Goal: Task Accomplishment & Management: Manage account settings

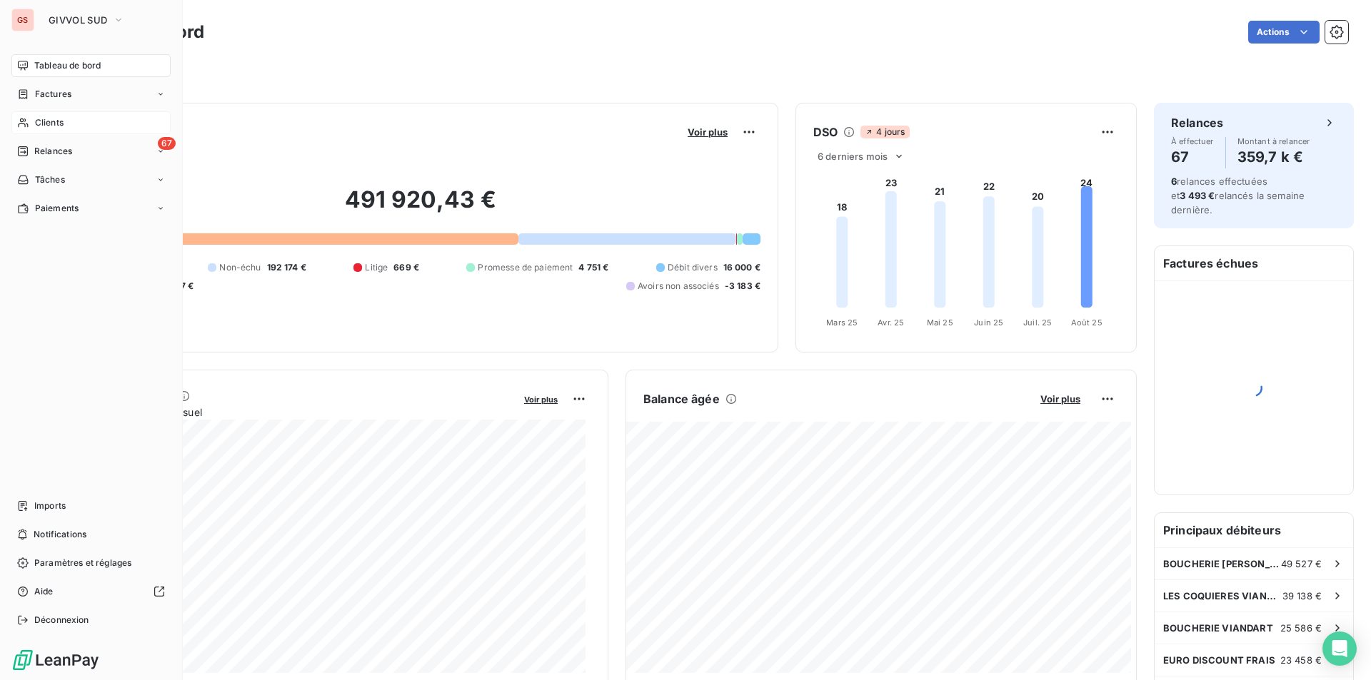
click at [51, 116] on span "Clients" at bounding box center [49, 122] width 29 height 13
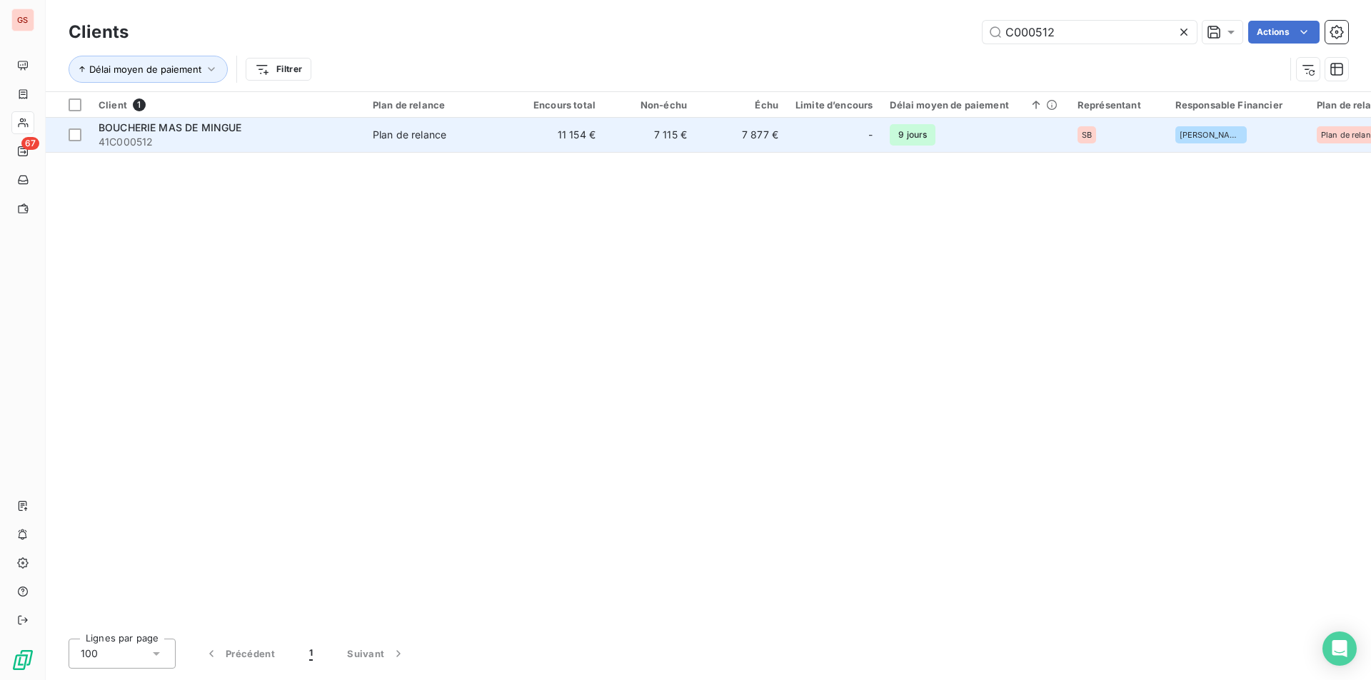
type input "C000512"
click at [454, 120] on td "Plan de relance" at bounding box center [438, 135] width 148 height 34
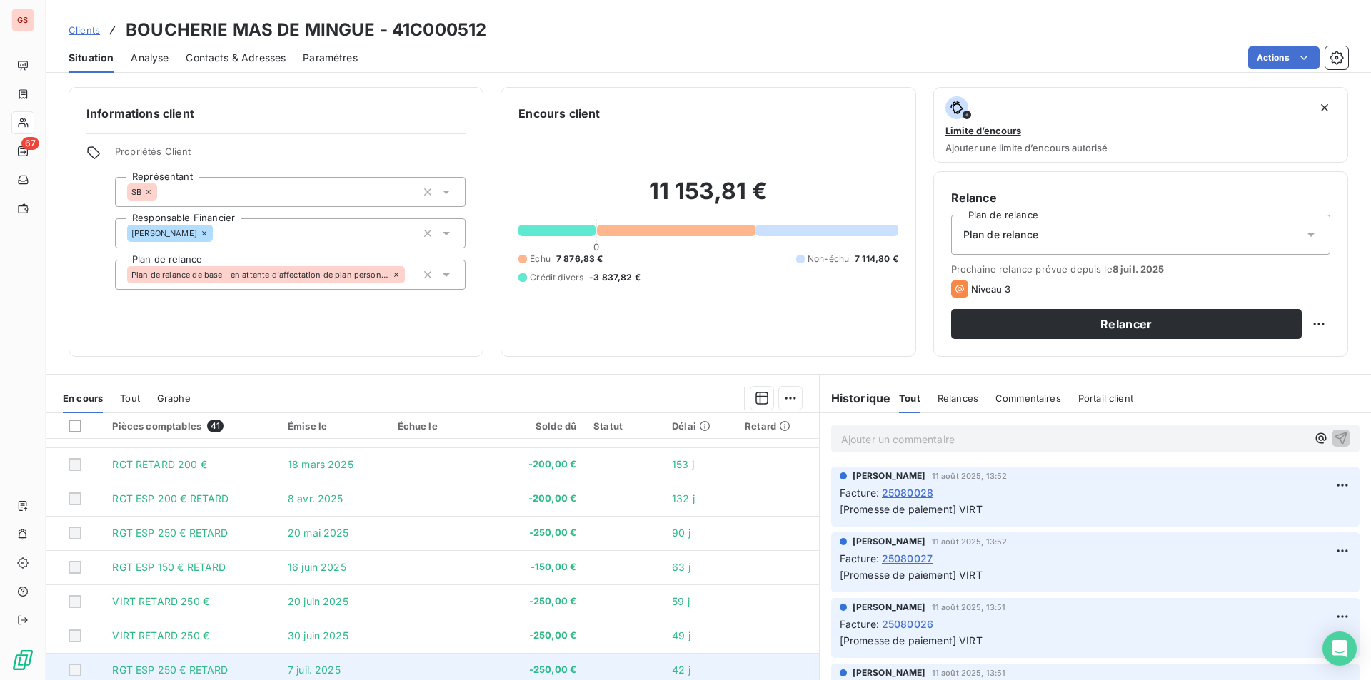
scroll to position [51, 0]
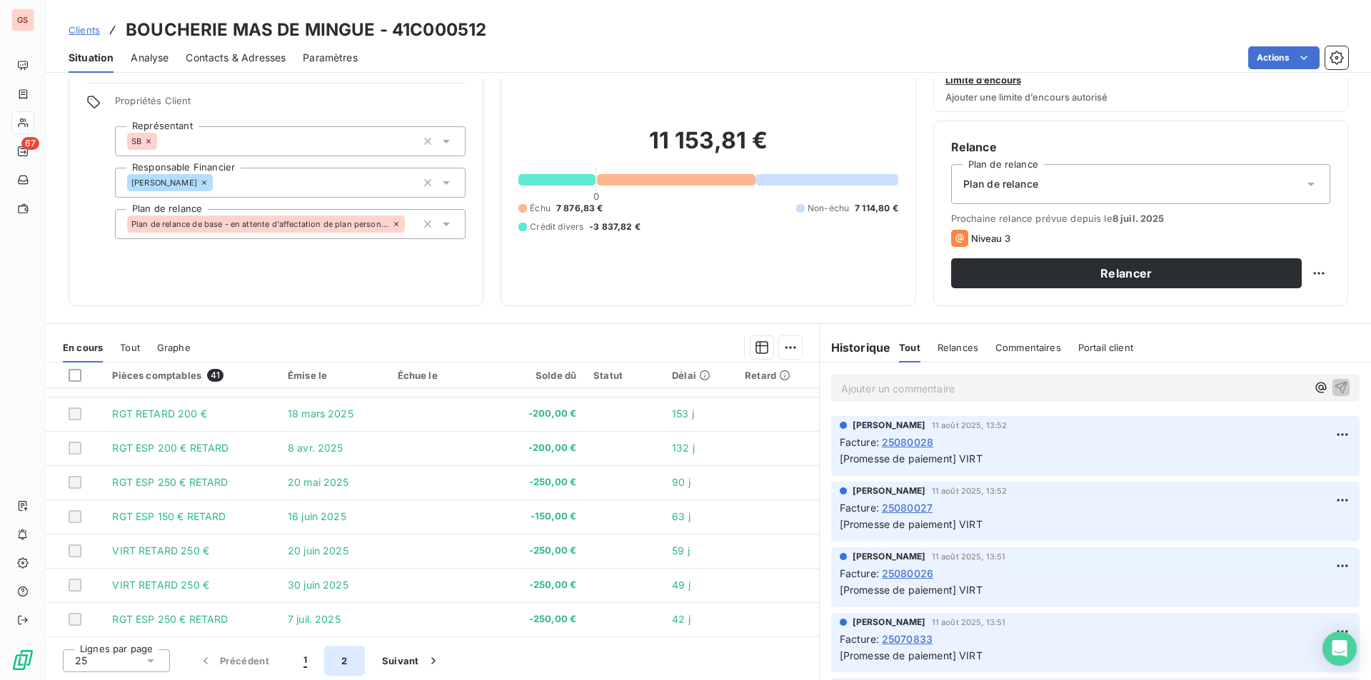
click at [338, 659] on button "2" at bounding box center [344, 661] width 40 height 30
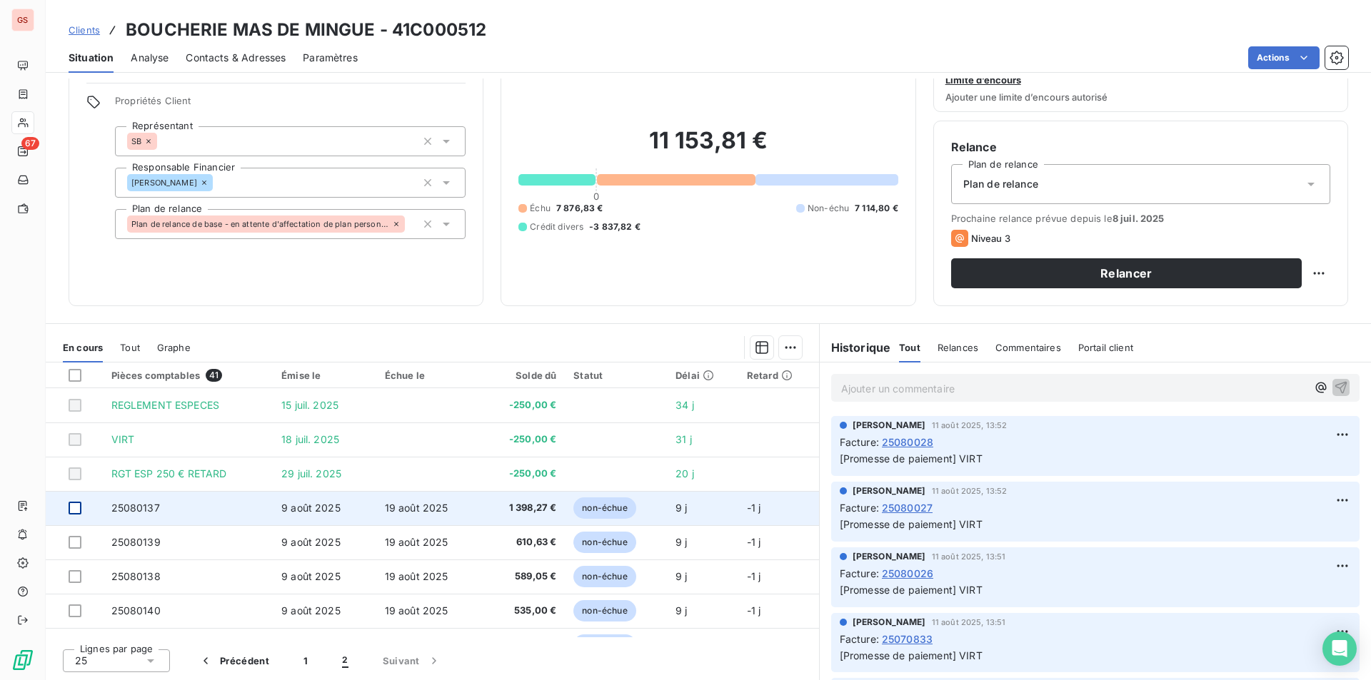
click at [79, 510] on div at bounding box center [75, 508] width 13 height 13
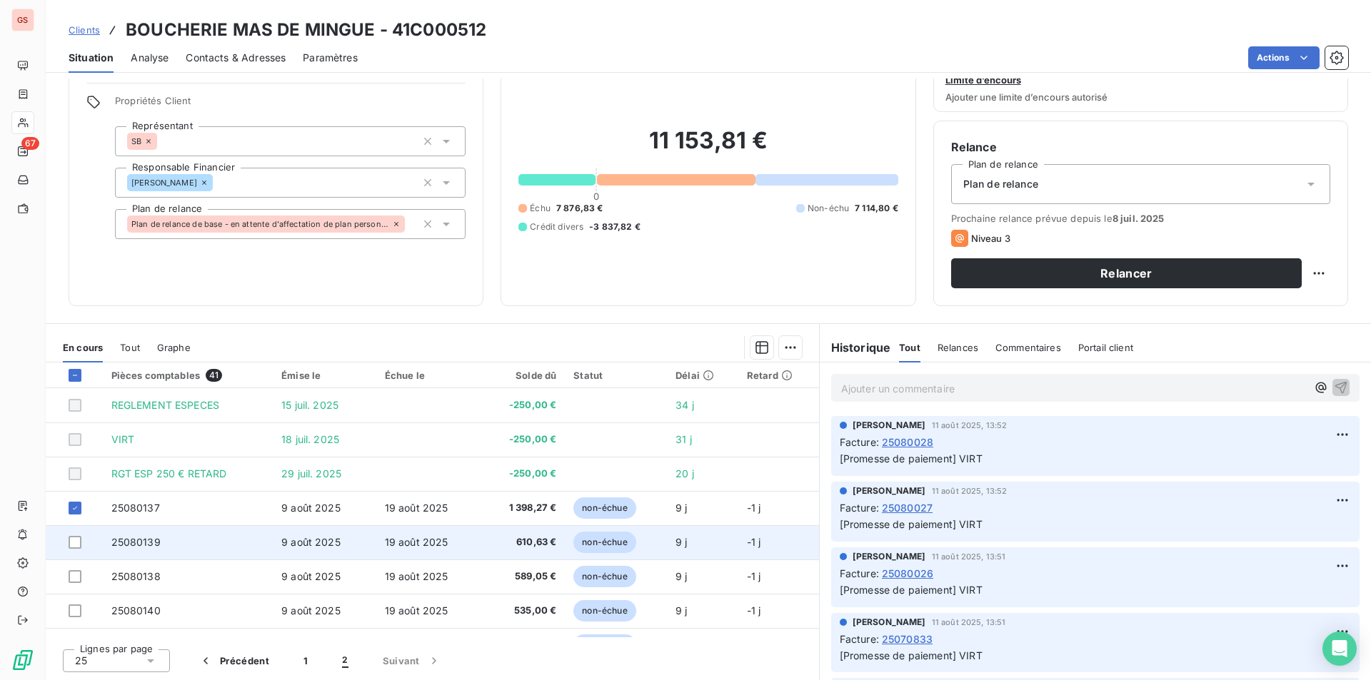
drag, startPoint x: 73, startPoint y: 545, endPoint x: 77, endPoint y: 554, distance: 9.6
click at [74, 547] on div at bounding box center [75, 542] width 13 height 13
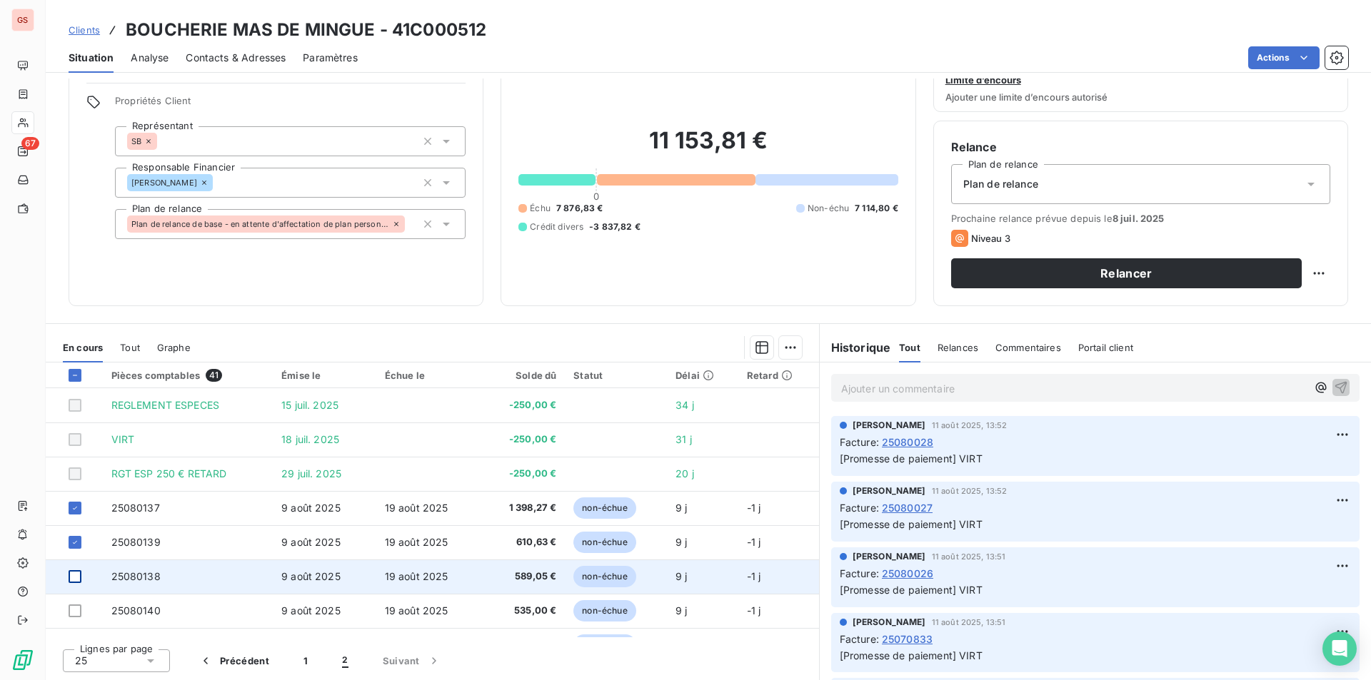
click at [76, 577] on div at bounding box center [75, 576] width 13 height 13
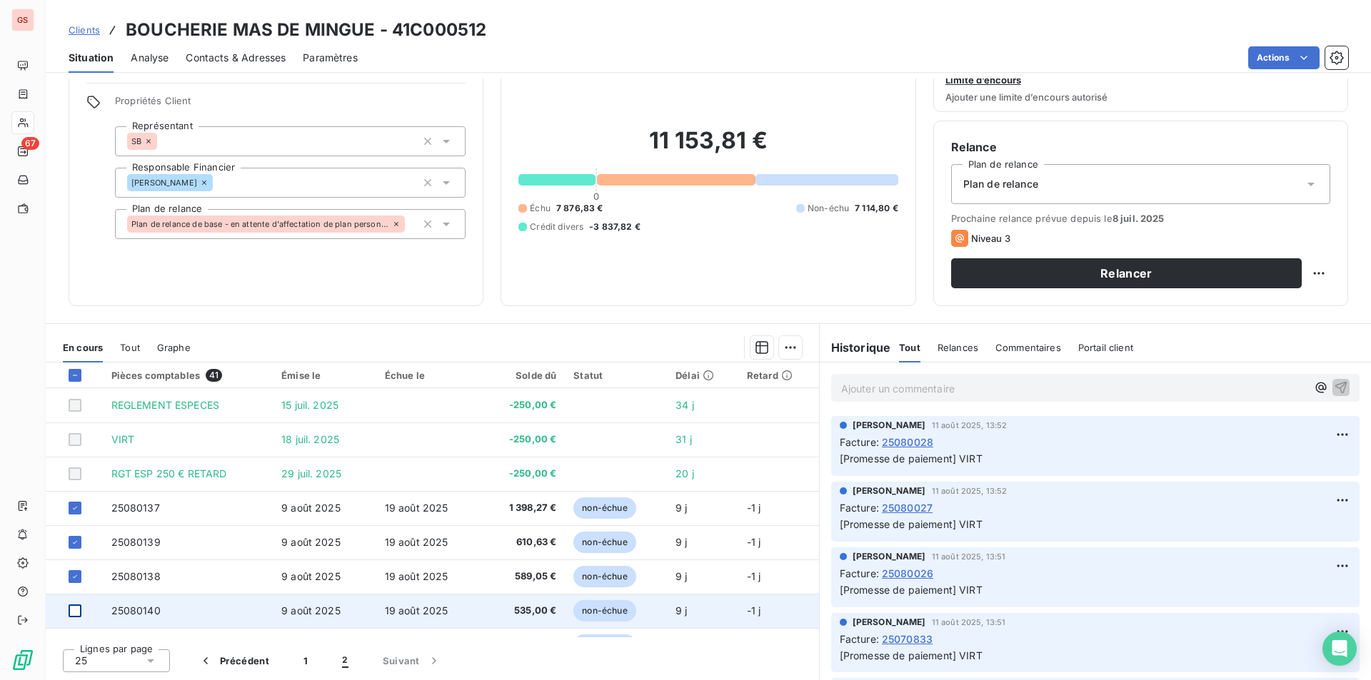
click at [78, 610] on div at bounding box center [75, 611] width 13 height 13
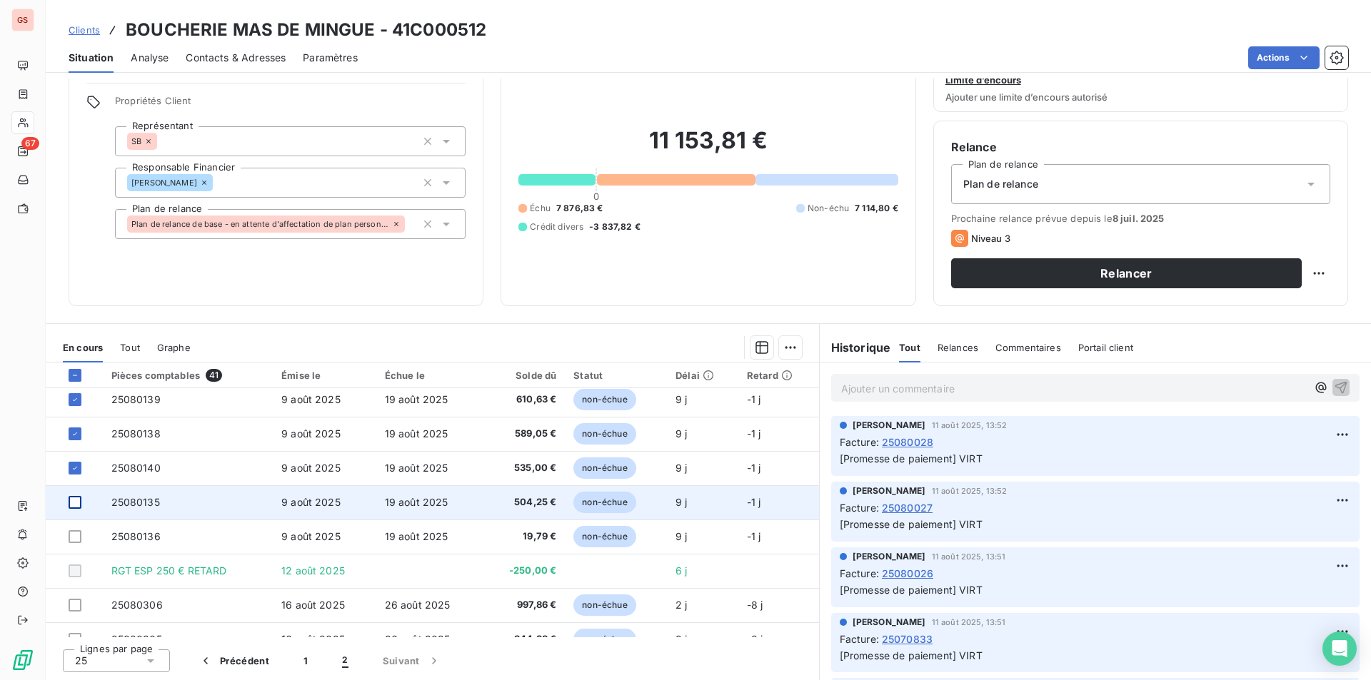
click at [78, 503] on div at bounding box center [75, 502] width 13 height 13
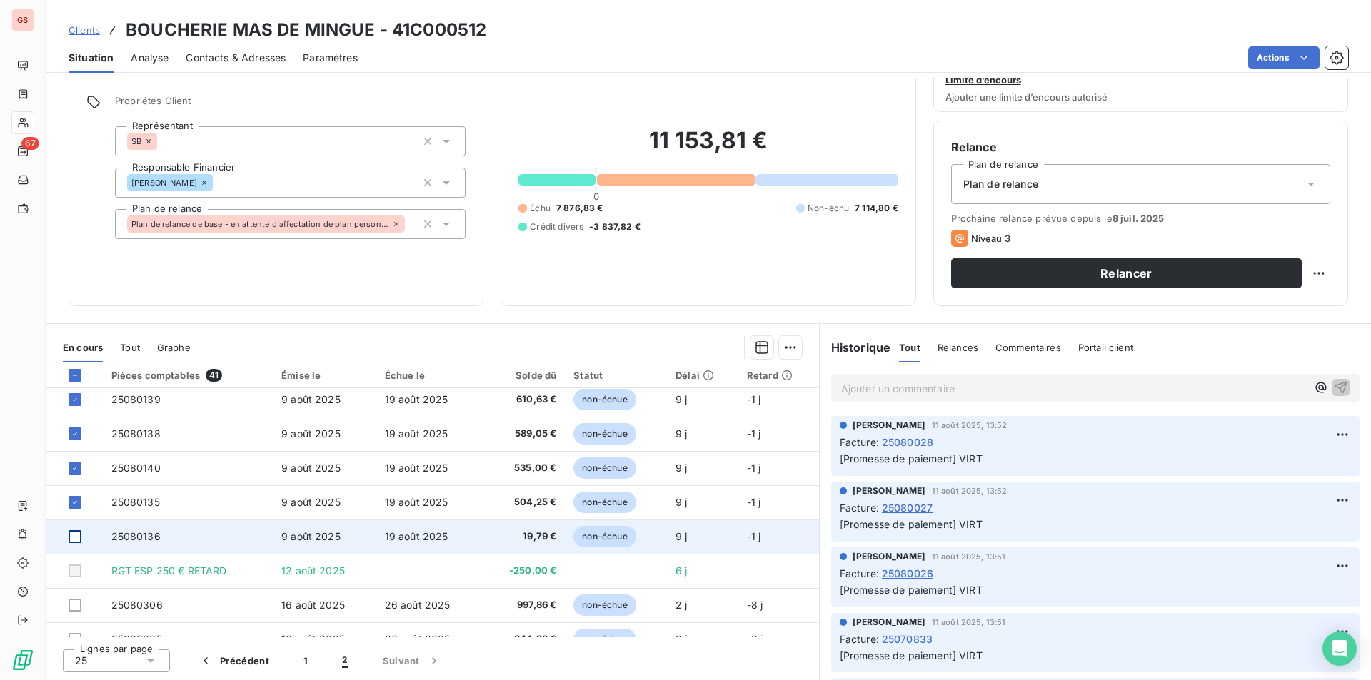
click at [78, 540] on div at bounding box center [75, 536] width 13 height 13
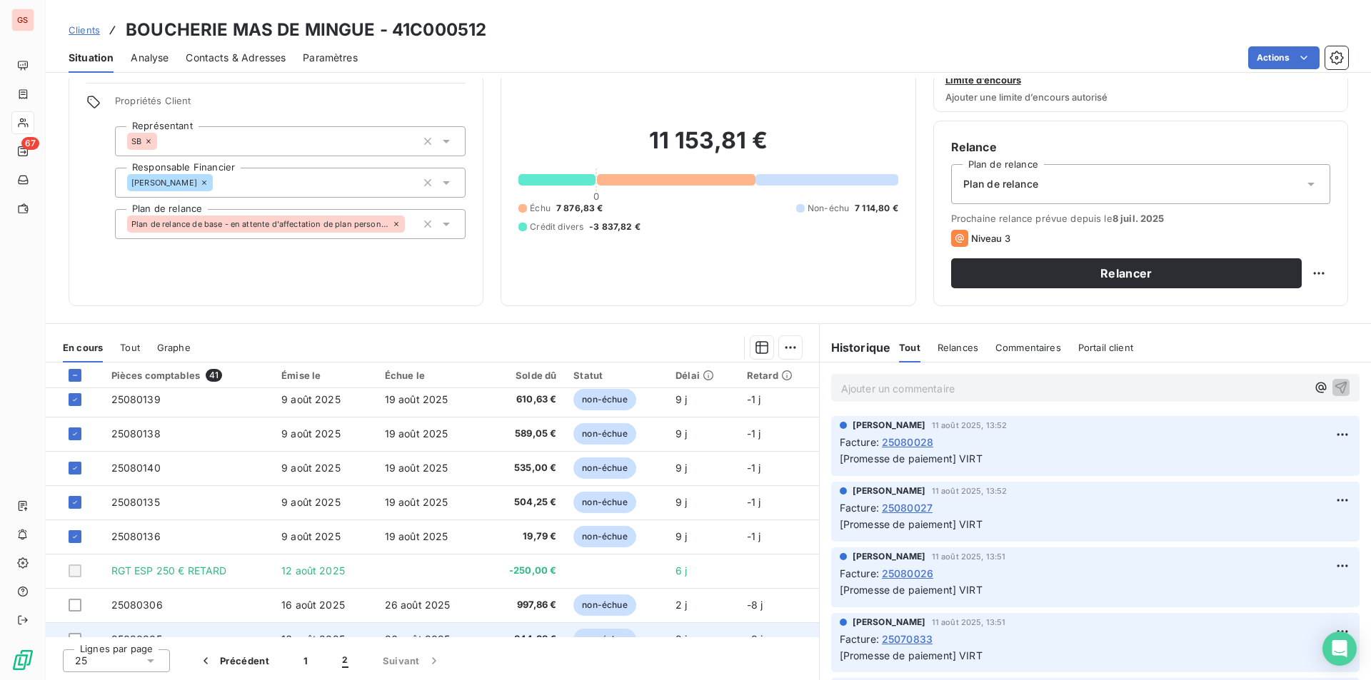
scroll to position [214, 0]
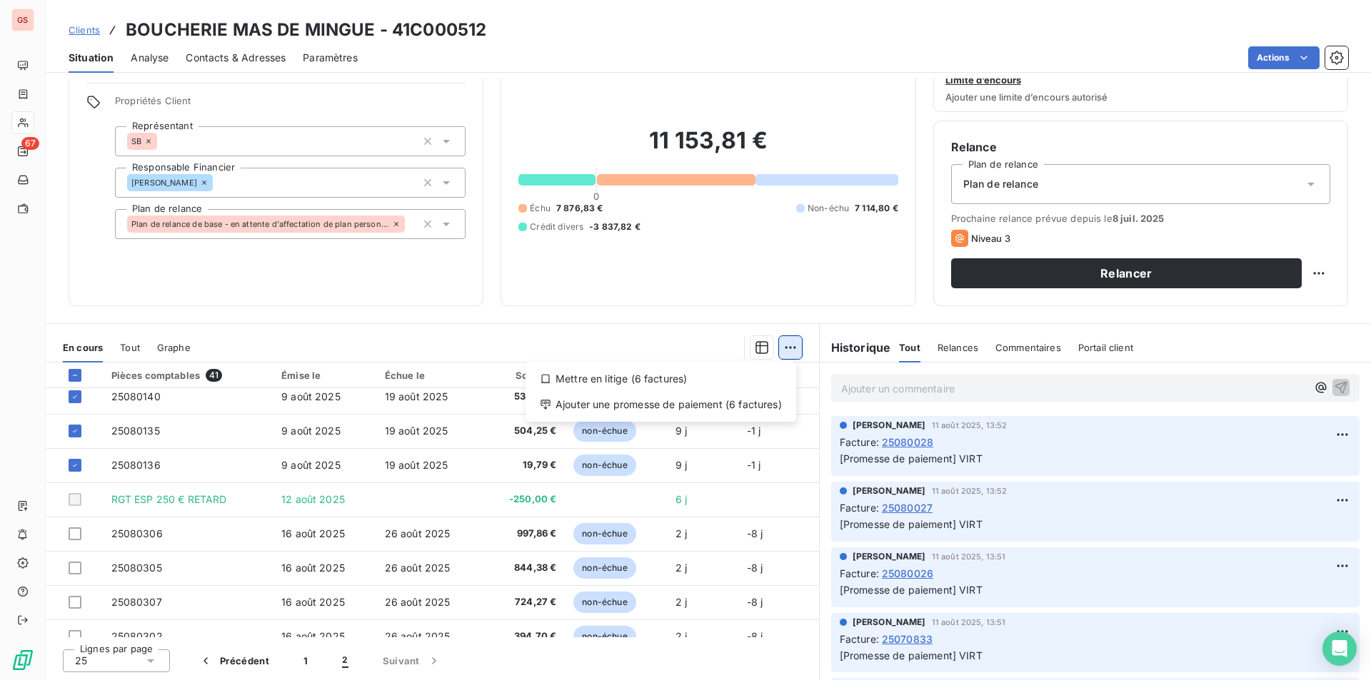
click at [790, 345] on html "GS 67 Clients BOUCHERIE MAS DE MINGUE - 41C000512 Situation Analyse Contacts & …" at bounding box center [685, 340] width 1371 height 680
click at [743, 405] on div "Ajouter une promesse de paiement (6 factures)" at bounding box center [660, 404] width 259 height 23
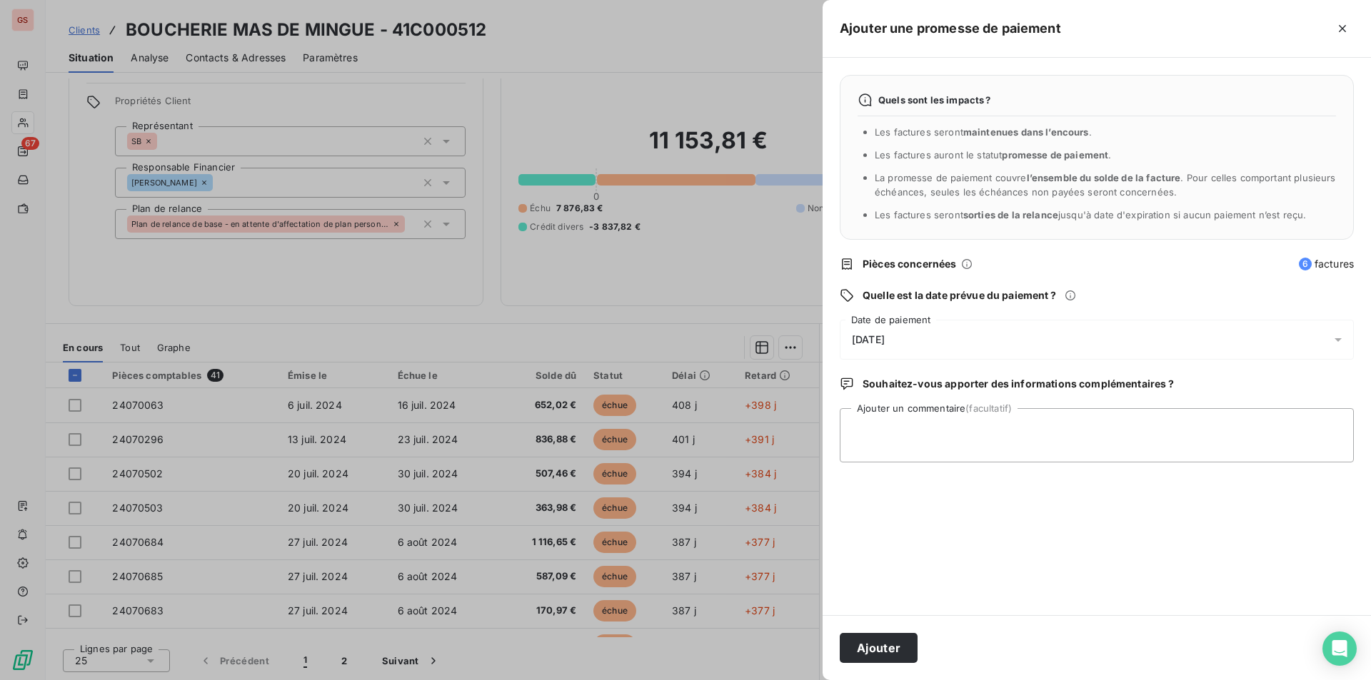
click at [880, 338] on span "[DATE]" at bounding box center [868, 339] width 33 height 11
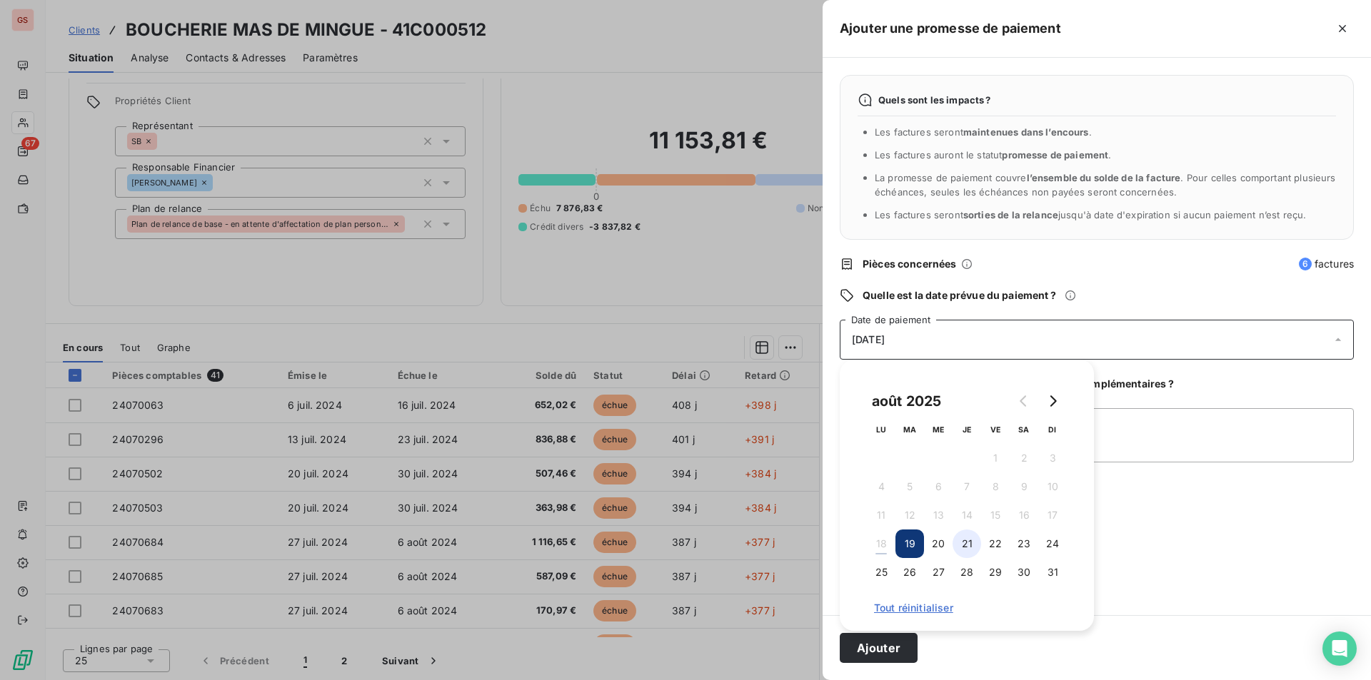
click at [957, 541] on button "21" at bounding box center [966, 544] width 29 height 29
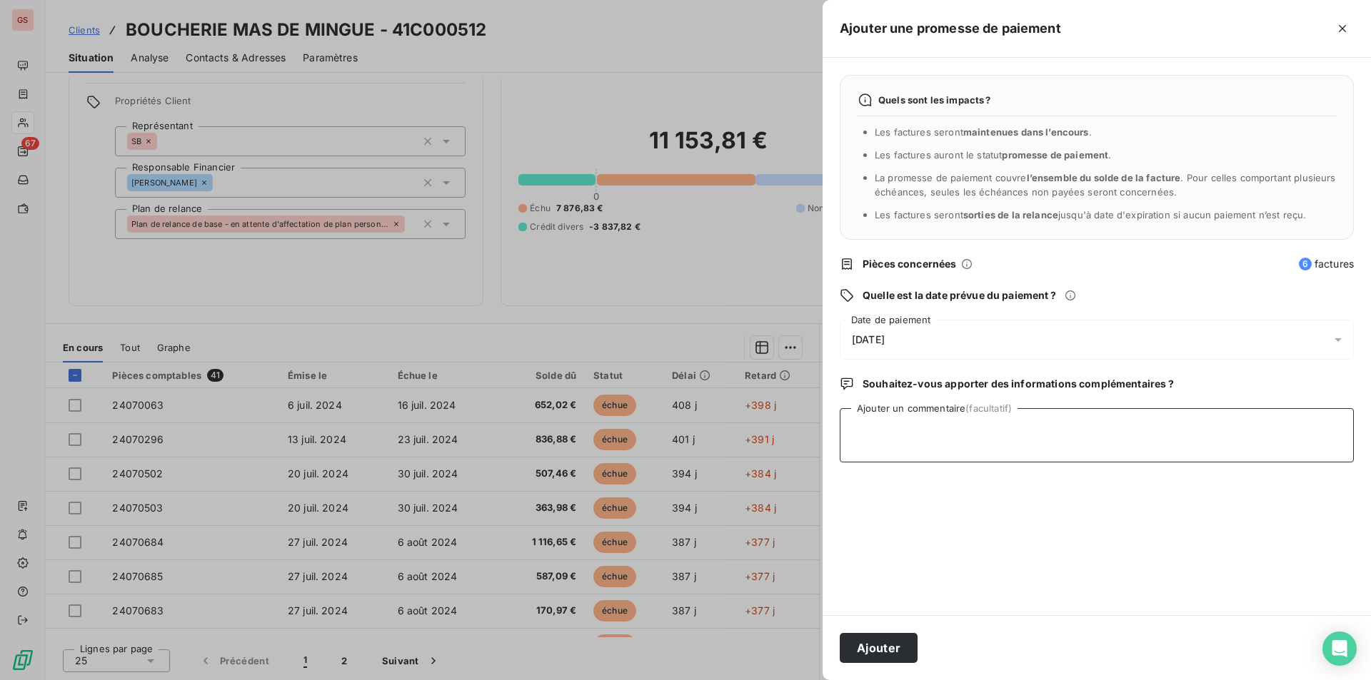
click at [1162, 432] on textarea "Ajouter un commentaire (facultatif)" at bounding box center [1097, 435] width 514 height 54
type textarea "VIRT"
click at [900, 655] on button "Ajouter" at bounding box center [879, 648] width 78 height 30
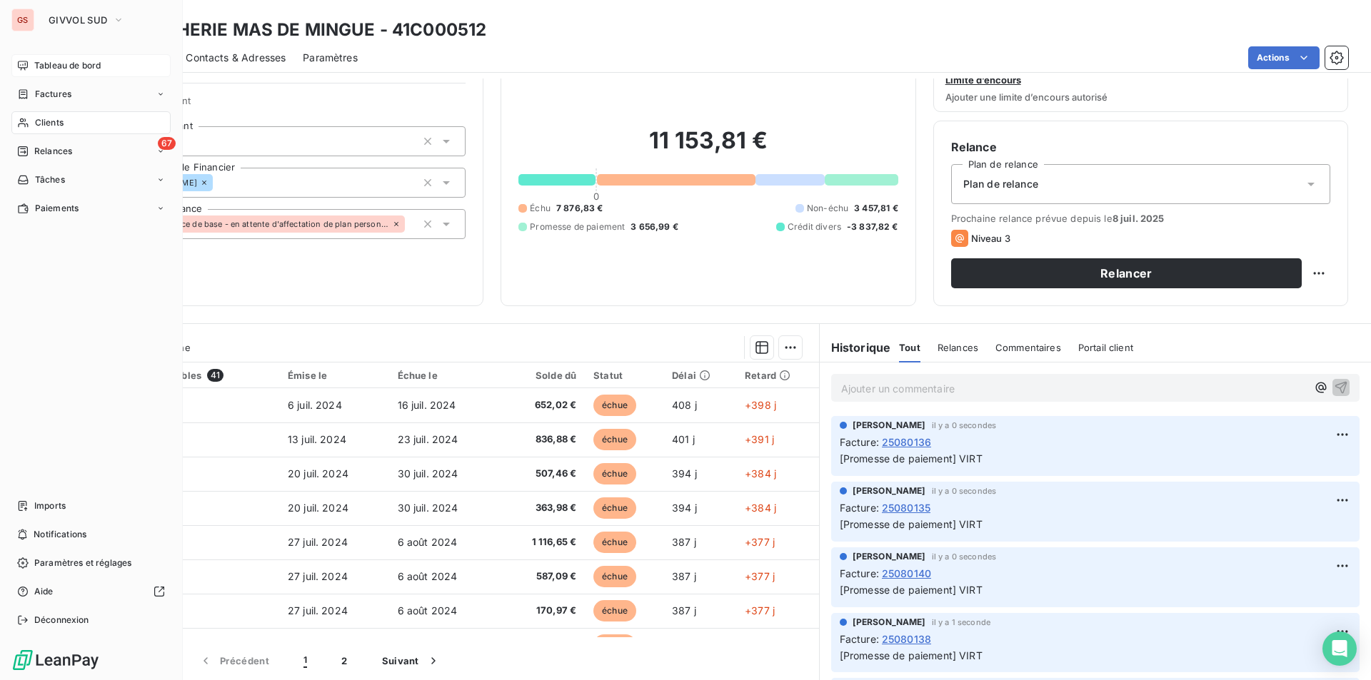
click at [63, 57] on div "Tableau de bord" at bounding box center [90, 65] width 159 height 23
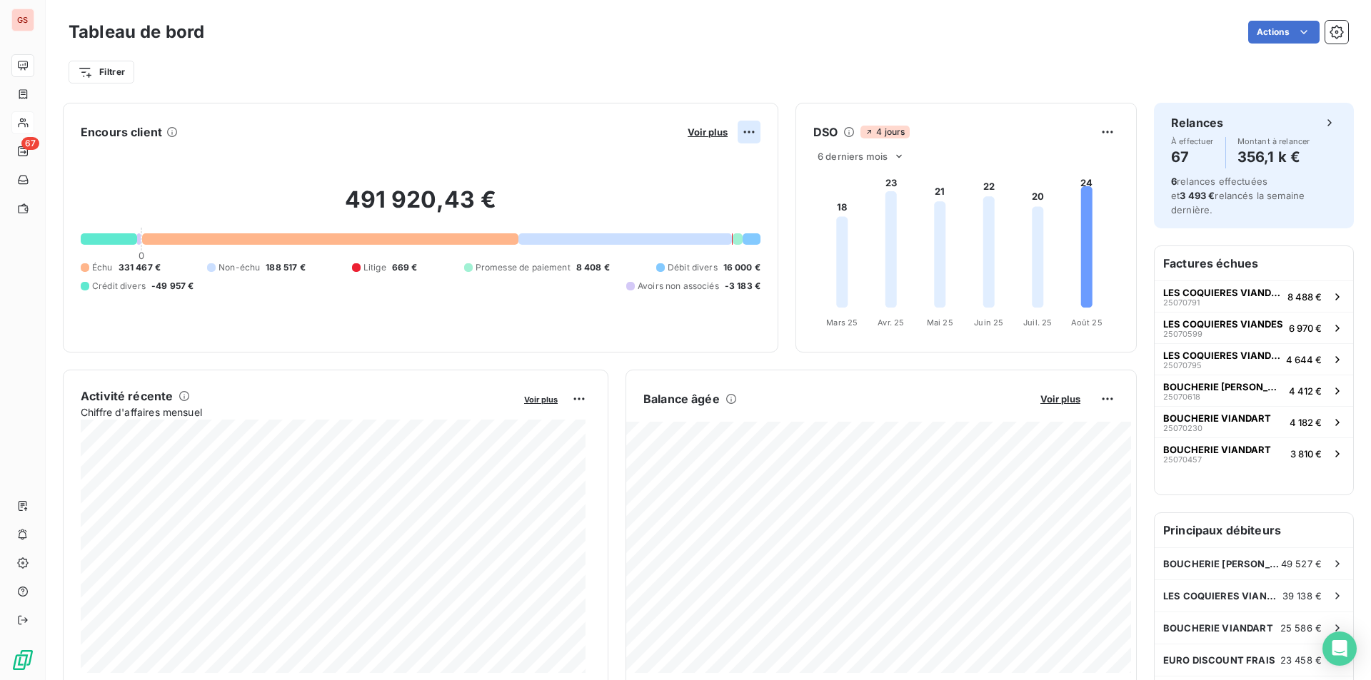
click at [745, 133] on html "GS 67 Tableau de bord Actions Filtrer Encours client Voir plus 491 920,43 € 0 É…" at bounding box center [685, 340] width 1371 height 680
click at [716, 131] on html "GS 67 Tableau de bord Actions Filtrer Encours client Voir plus 491 920,43 € 0 É…" at bounding box center [685, 340] width 1371 height 680
click at [715, 131] on span "Voir plus" at bounding box center [708, 131] width 40 height 11
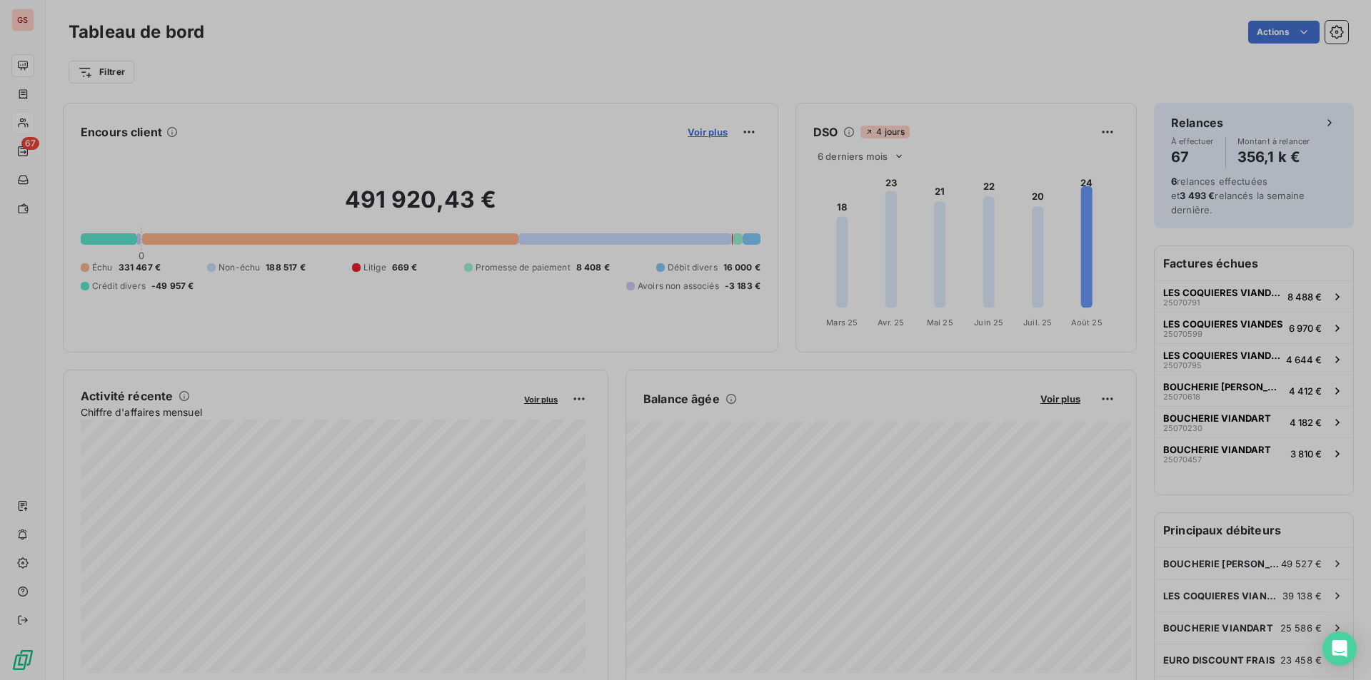
scroll to position [11, 11]
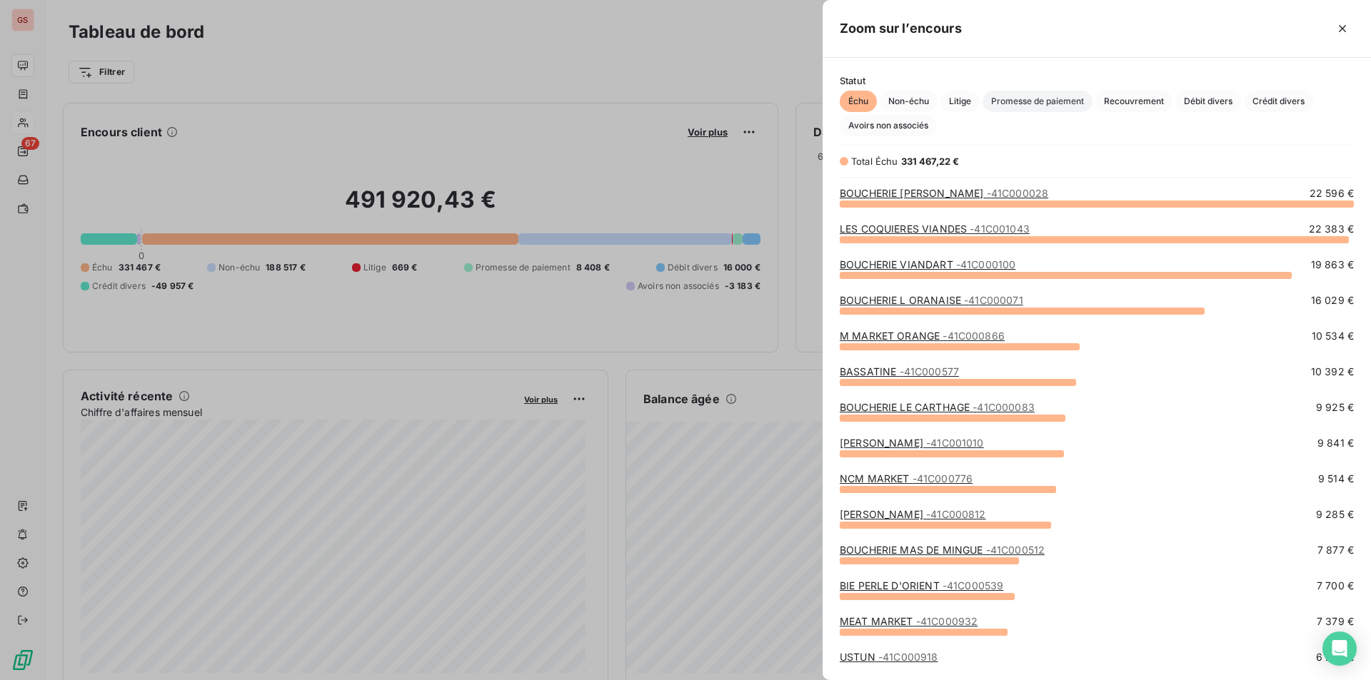
click at [1057, 102] on span "Promesse de paiement" at bounding box center [1037, 101] width 110 height 21
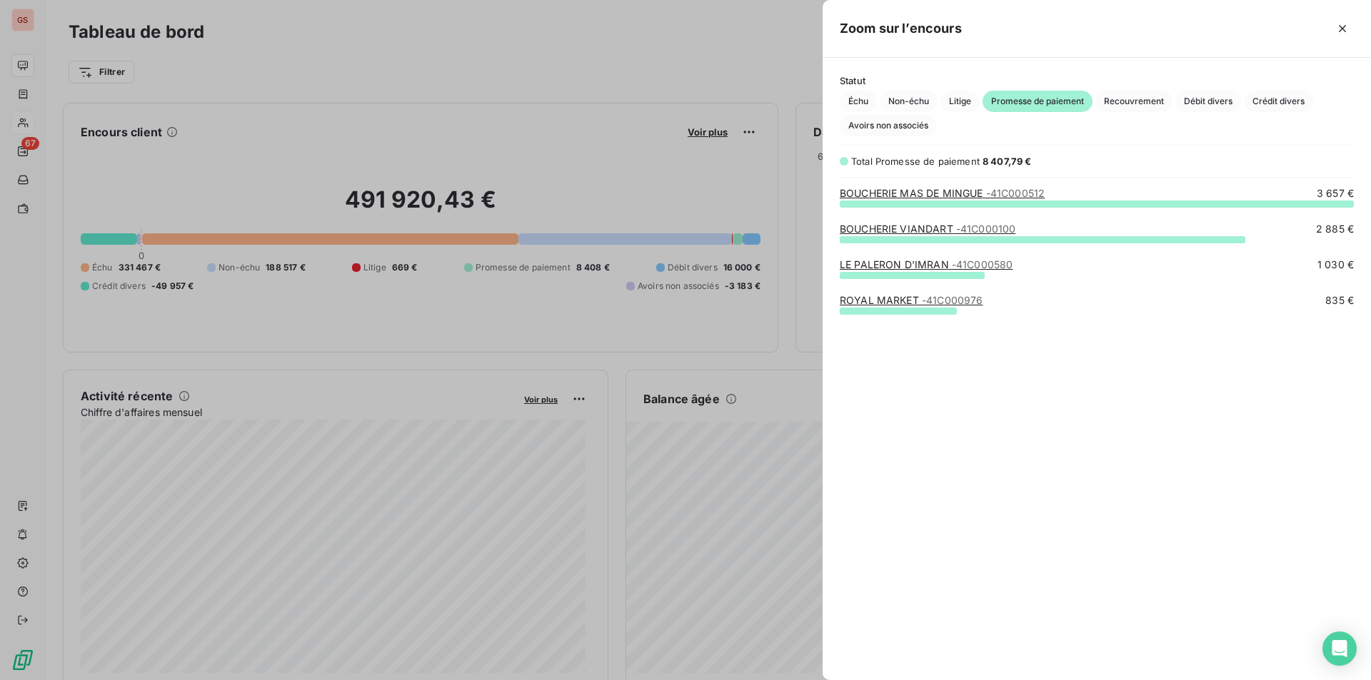
scroll to position [466, 538]
click at [1241, 103] on div "Échu Non-échu Litige Promesse de paiement Recouvrement Débit divers Crédit dive…" at bounding box center [1097, 114] width 514 height 46
click at [1186, 95] on span "Débit divers" at bounding box center [1208, 101] width 66 height 21
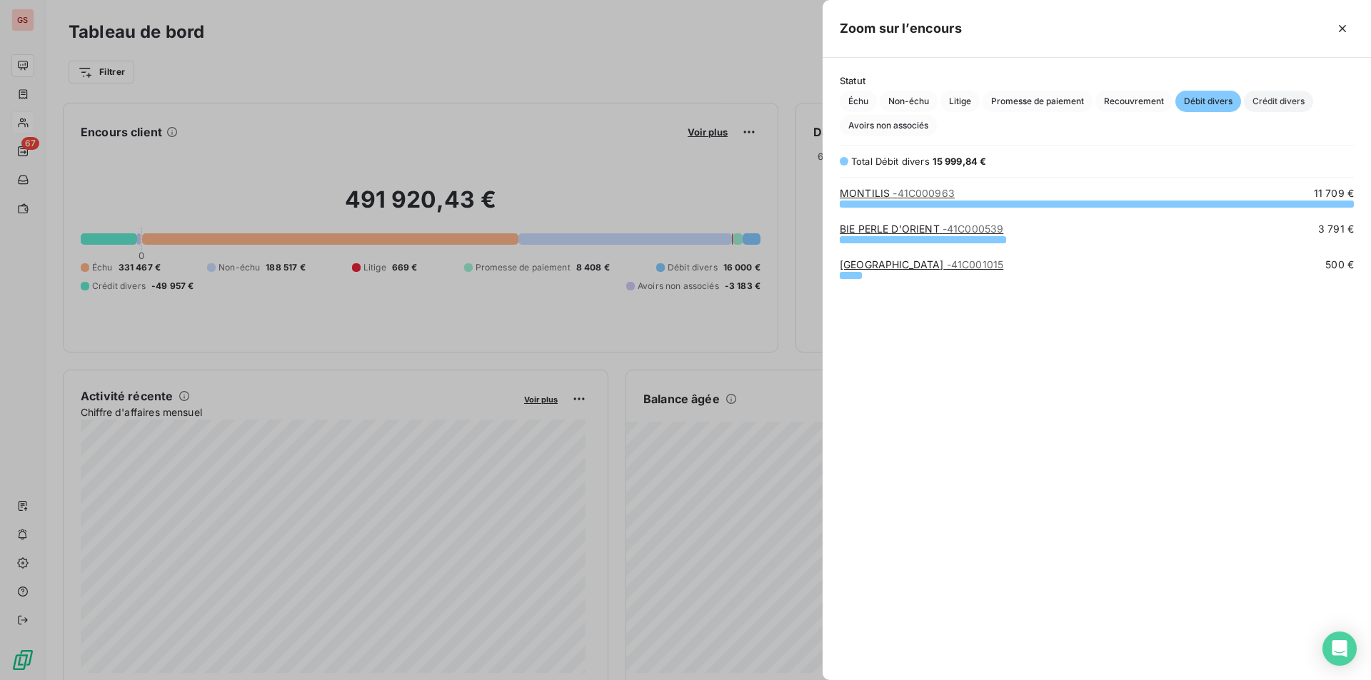
click at [1270, 103] on span "Crédit divers" at bounding box center [1278, 101] width 69 height 21
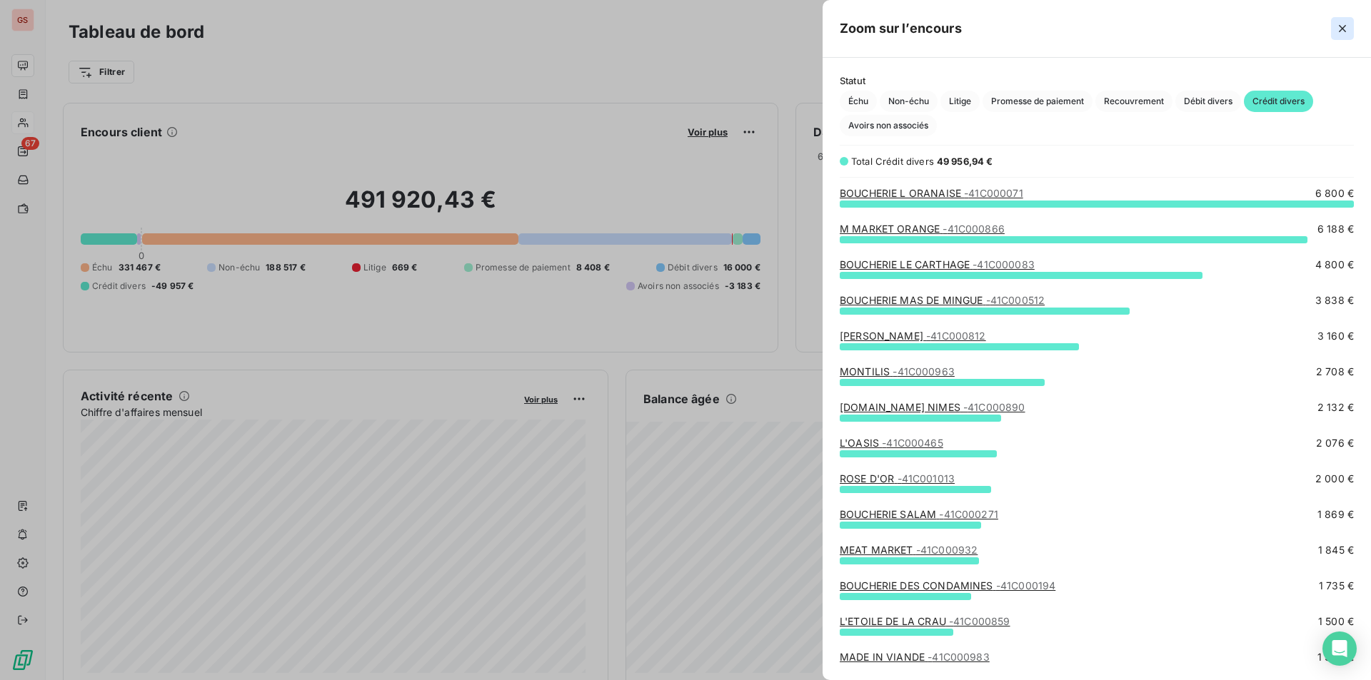
click at [1339, 24] on icon "button" at bounding box center [1342, 28] width 14 height 14
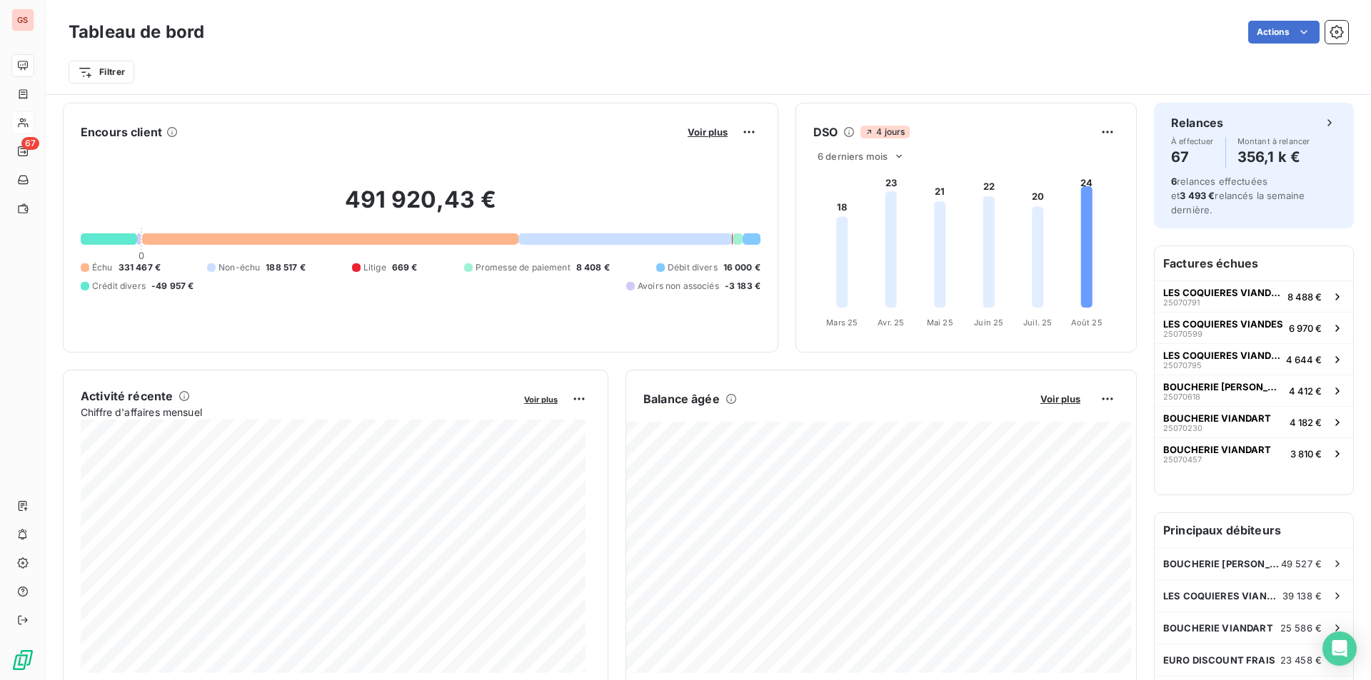
scroll to position [0, 0]
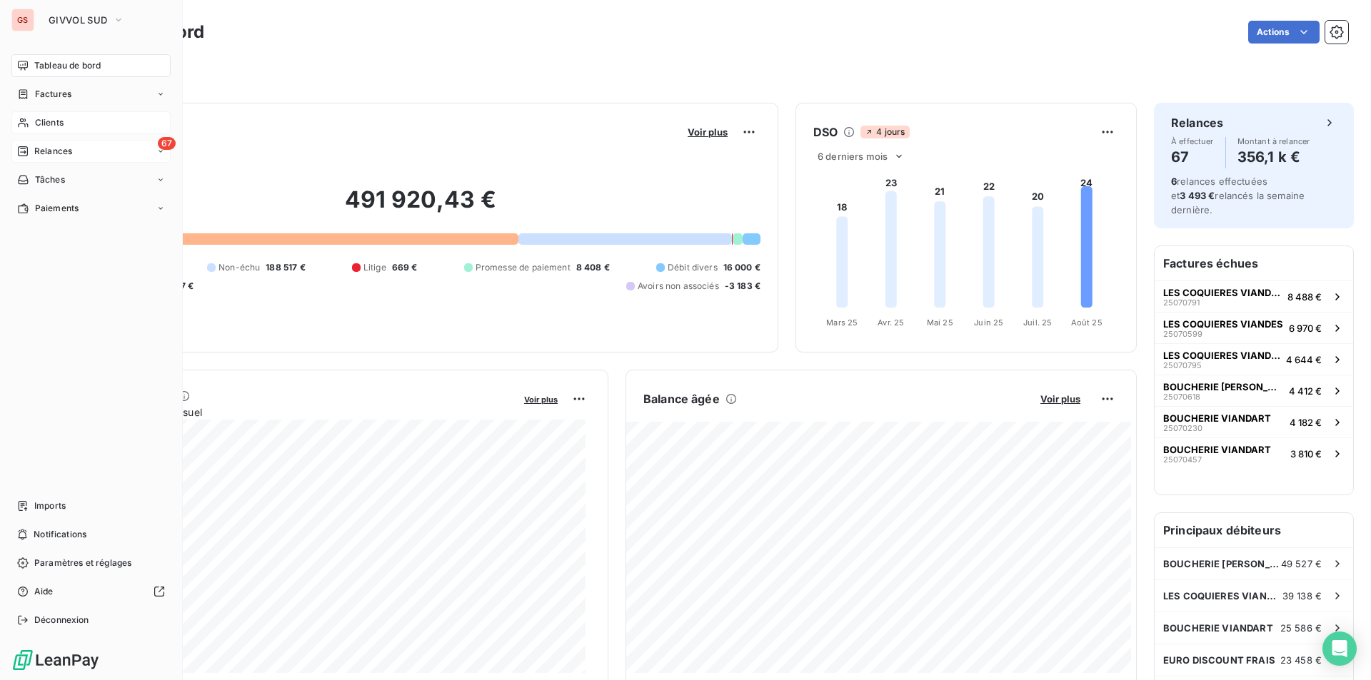
click at [79, 142] on div "67 Relances" at bounding box center [90, 151] width 159 height 23
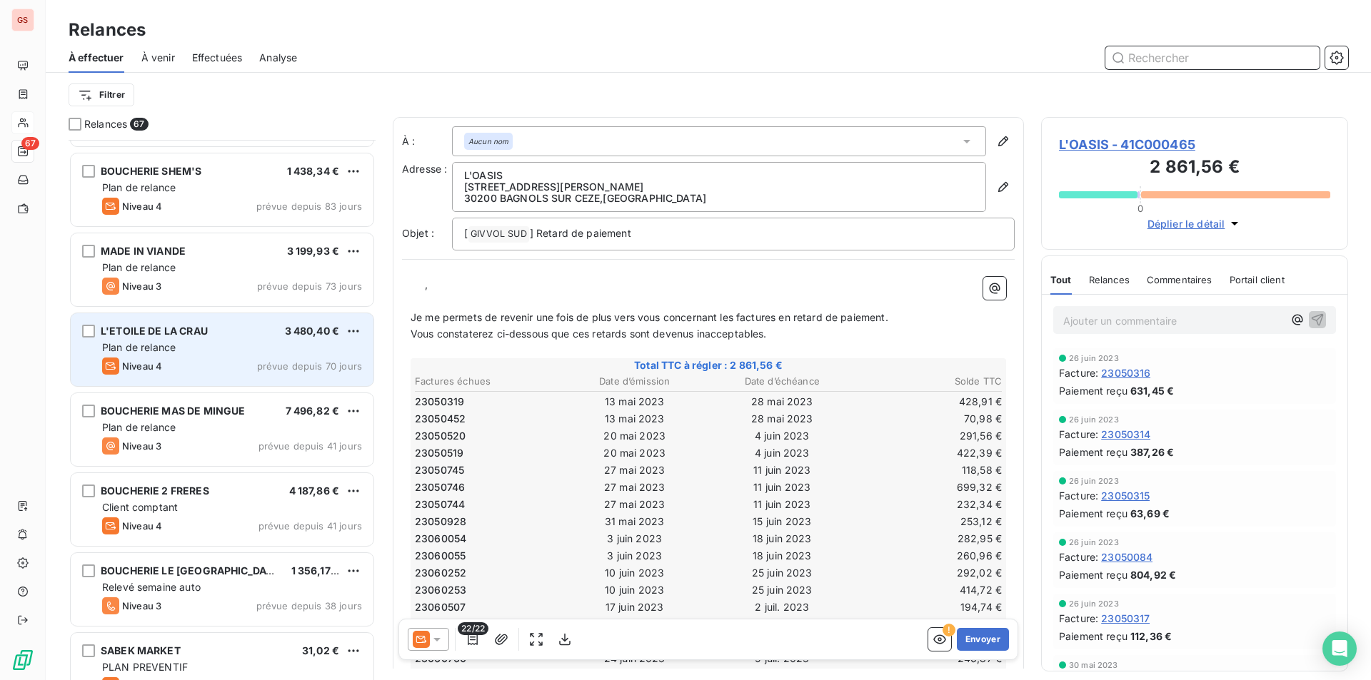
scroll to position [1286, 0]
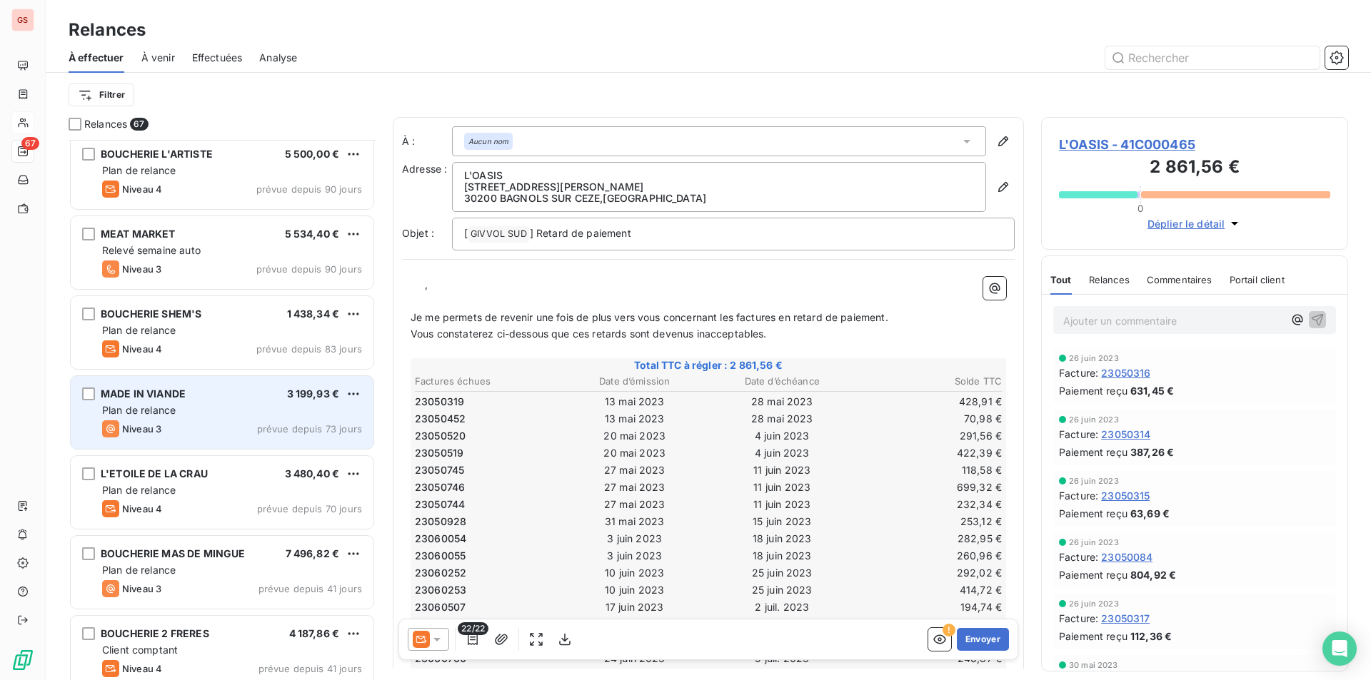
click at [166, 418] on div "MADE IN VIANDE 3 199,93 € Plan de relance Niveau 3 prévue depuis 73 jours" at bounding box center [222, 412] width 303 height 73
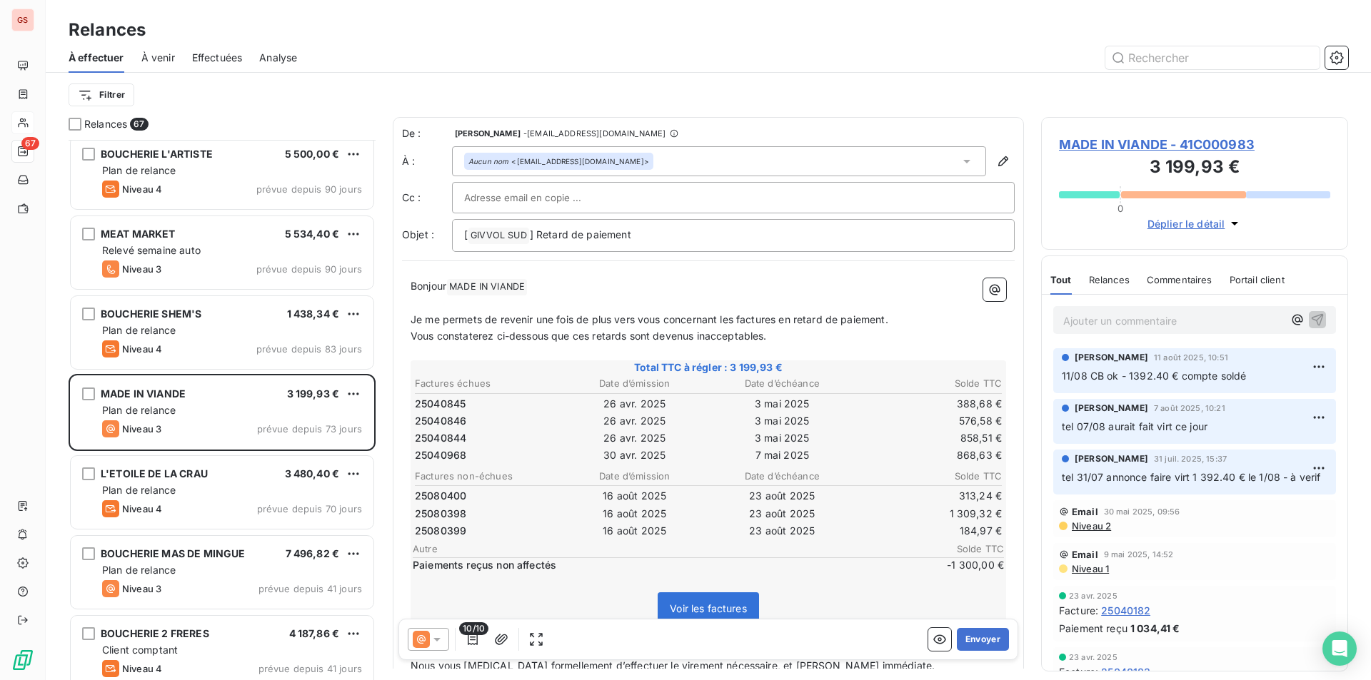
scroll to position [1000, 0]
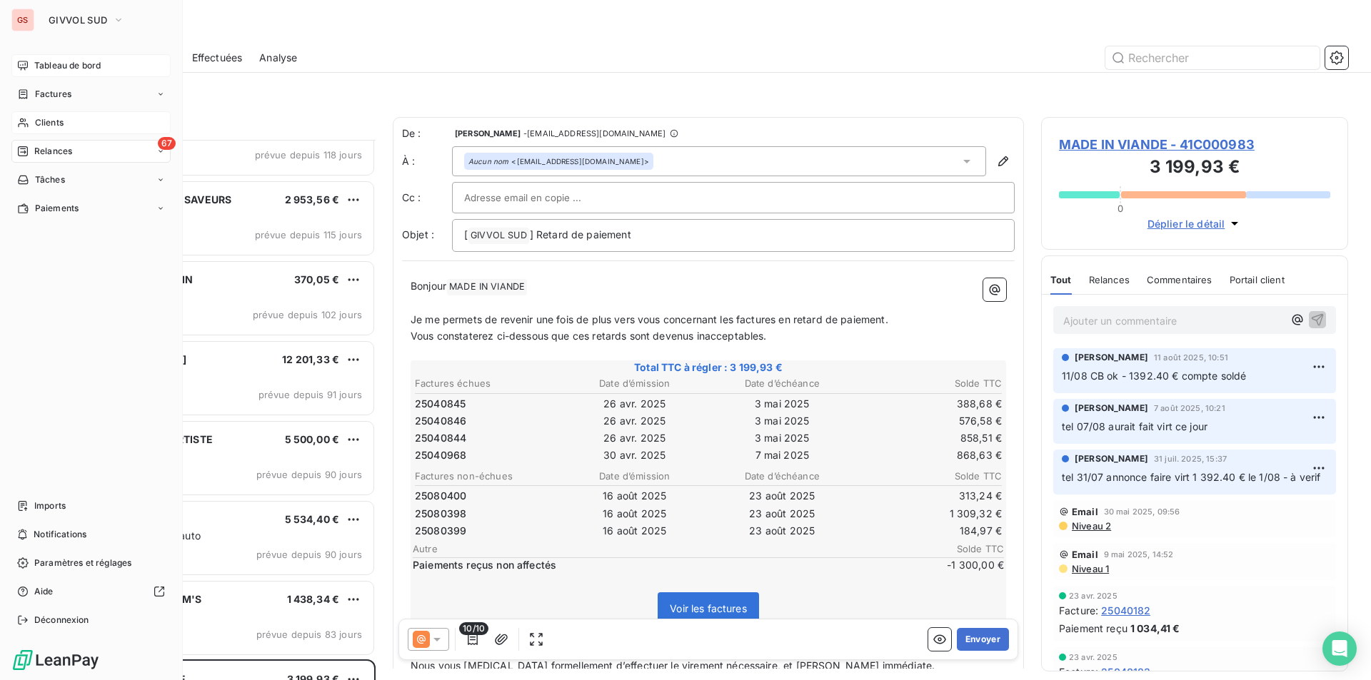
click at [67, 63] on span "Tableau de bord" at bounding box center [67, 65] width 66 height 13
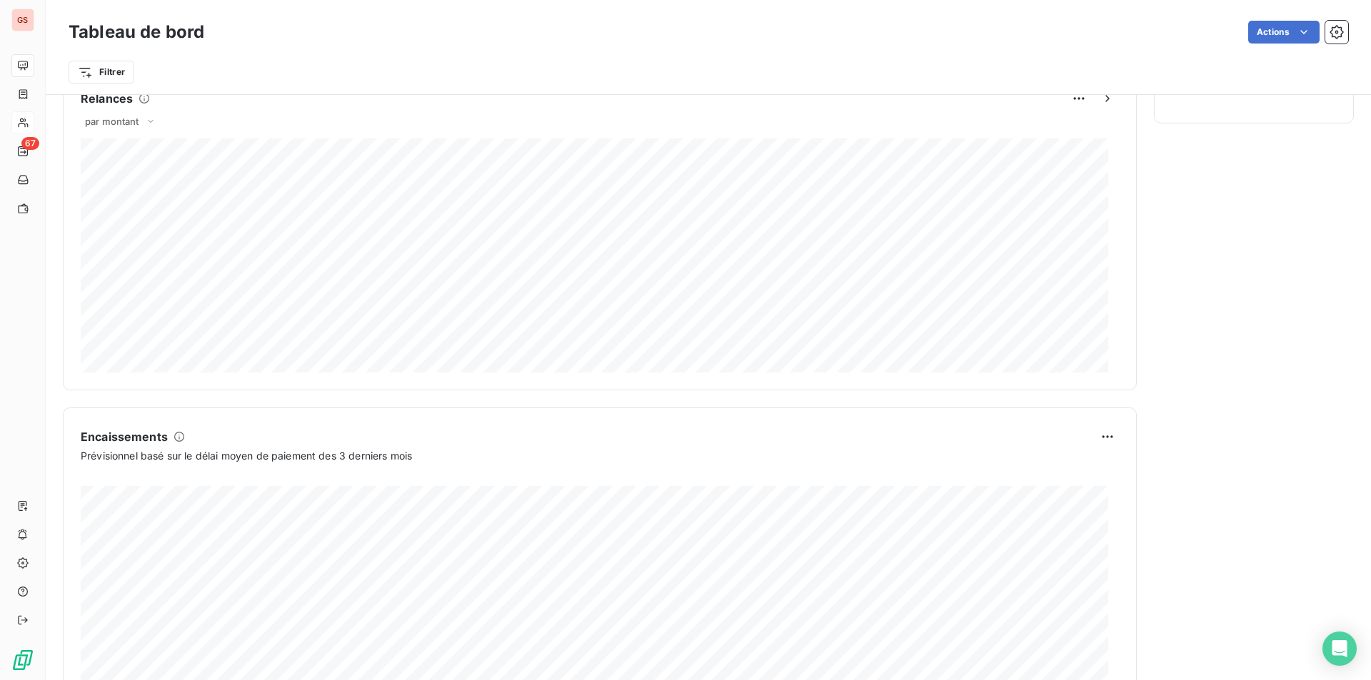
scroll to position [711, 0]
